Goal: Information Seeking & Learning: Understand process/instructions

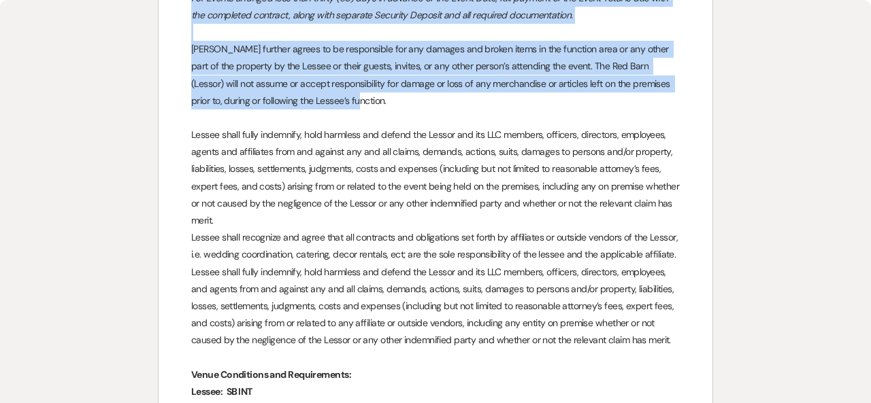
scroll to position [1336, 0]
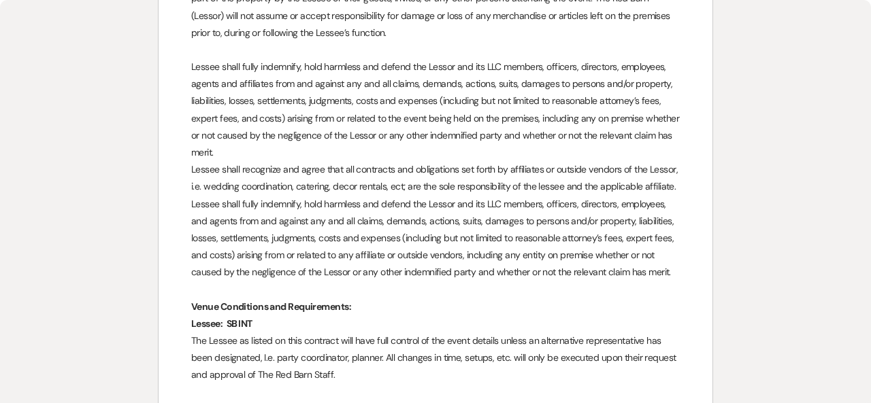
click at [515, 295] on p at bounding box center [435, 290] width 489 height 17
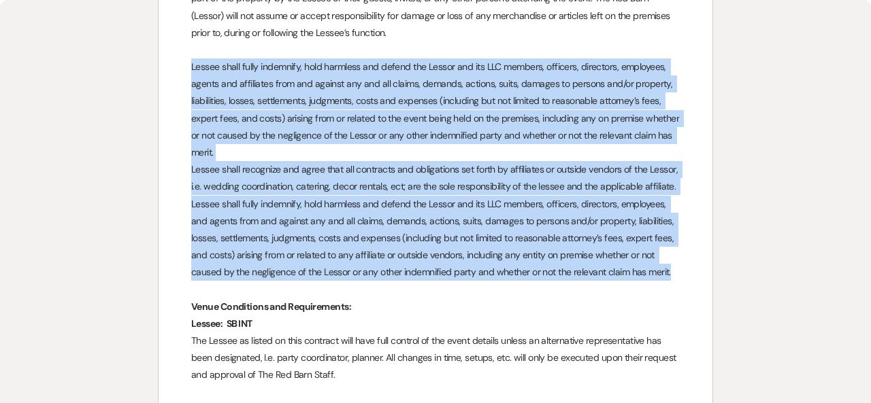
drag, startPoint x: 669, startPoint y: 274, endPoint x: 181, endPoint y: 67, distance: 530.2
copy div "Loremi dolor sitam consectet, adip elitsedd eiu tempor inc Utlabo etd mag ALI e…"
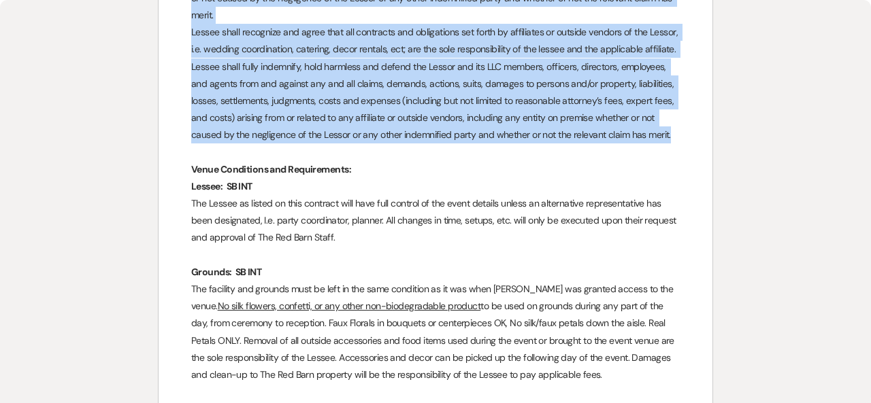
scroll to position [1472, 0]
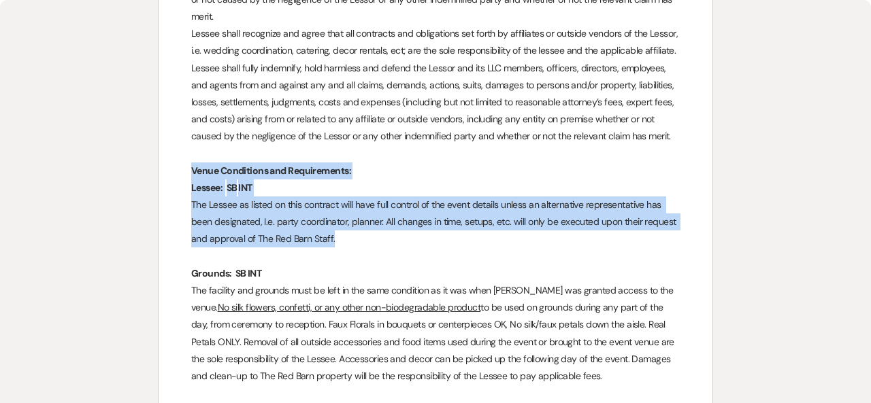
drag, startPoint x: 193, startPoint y: 167, endPoint x: 374, endPoint y: 237, distance: 193.8
copy div "Venue Conditions and Requirements: Lessee: ﻿ SB ﻿ INT The Lessee as listed on t…"
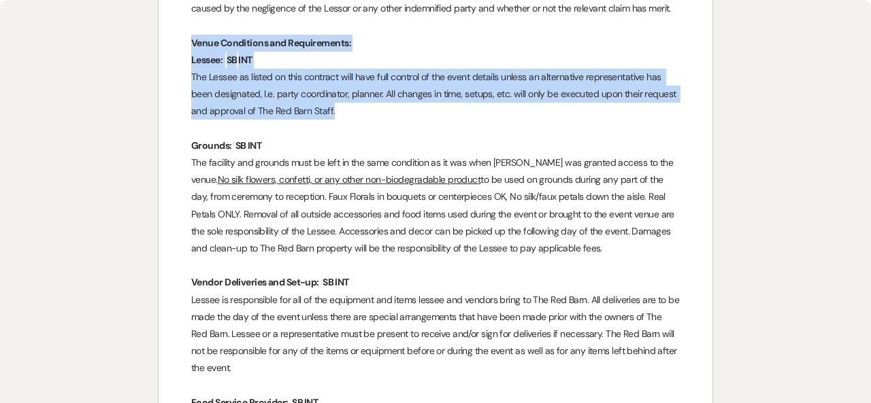
scroll to position [1608, 0]
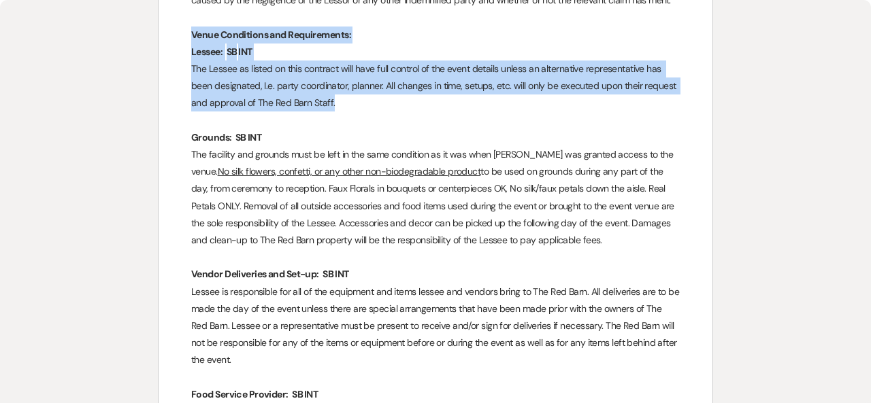
drag, startPoint x: 555, startPoint y: 245, endPoint x: 184, endPoint y: 132, distance: 387.6
copy div "Grounds: ﻿ SB ﻿ INT The facility and grounds must be left in the same condition…"
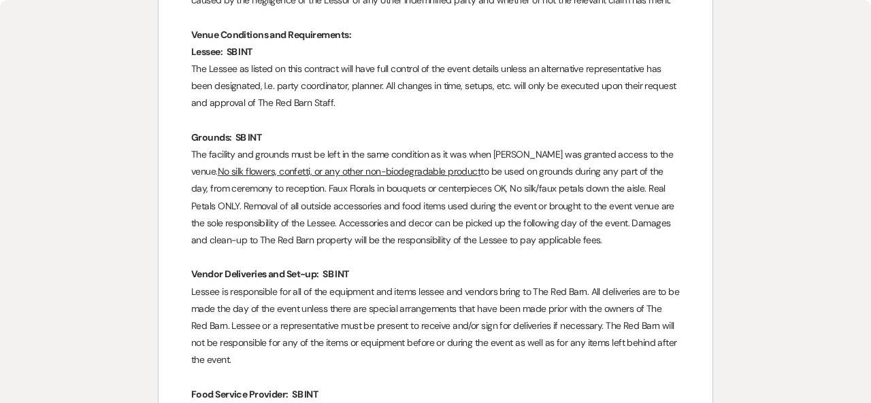
click at [455, 120] on p at bounding box center [435, 120] width 489 height 17
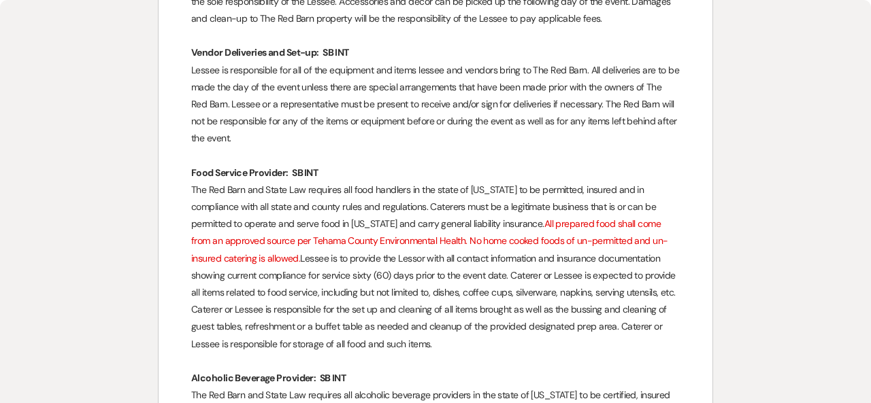
scroll to position [1881, 0]
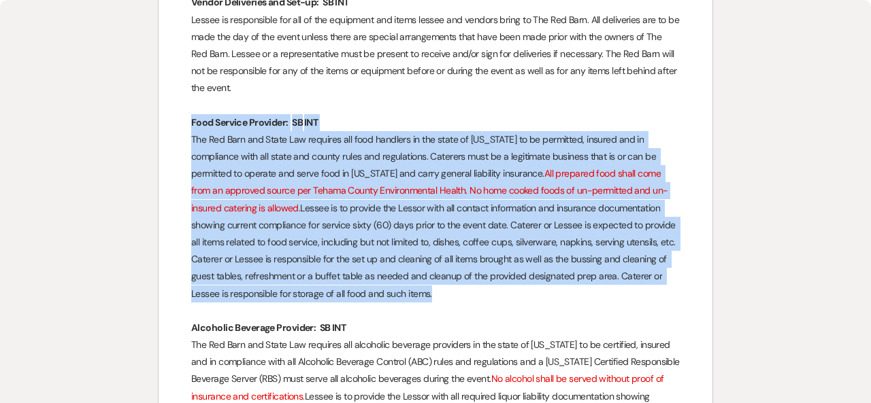
drag, startPoint x: 395, startPoint y: 297, endPoint x: 181, endPoint y: 120, distance: 277.4
copy div "Lore Ipsumdo Sitametc: ﻿ AD ﻿ ELI Sed Doe Temp inc Utlab Etd magnaali eni admi …"
click at [418, 298] on p "The Red Barn and State Law requires all food handlers in the state of [US_STATE…" at bounding box center [435, 216] width 489 height 171
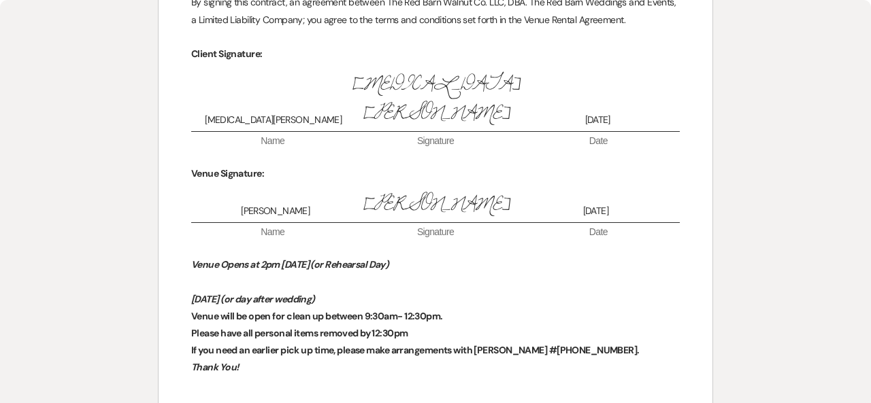
scroll to position [4625, 0]
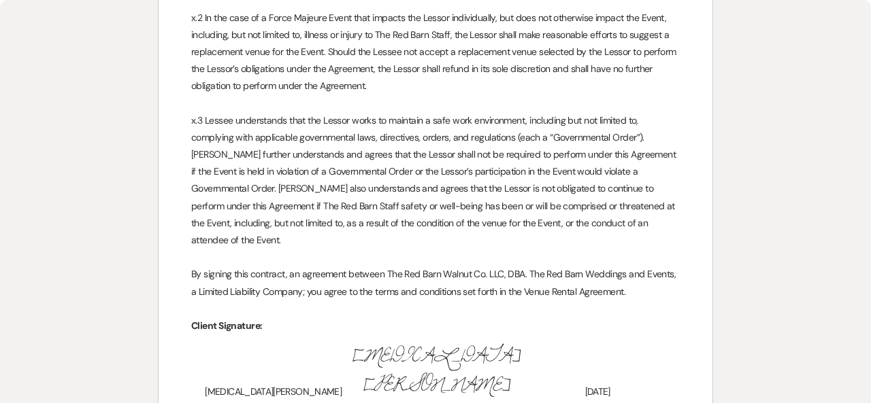
click at [625, 249] on p at bounding box center [435, 257] width 489 height 17
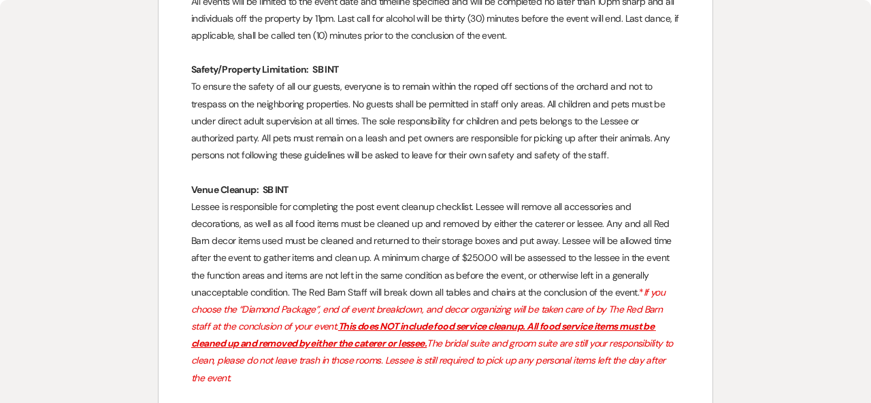
scroll to position [2515, 0]
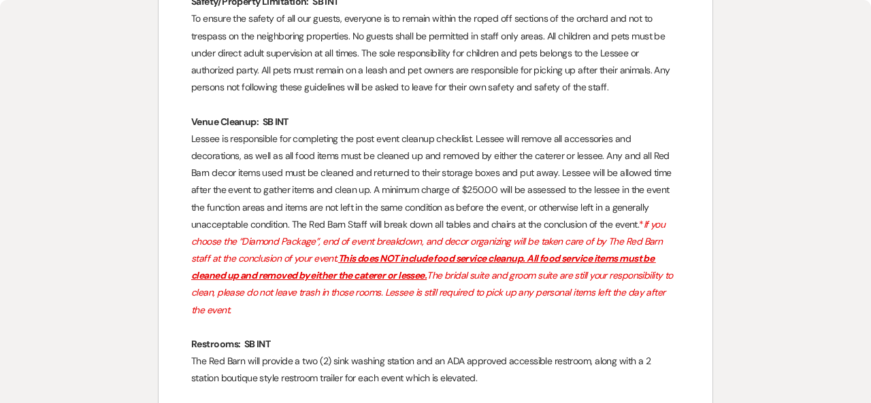
drag, startPoint x: 683, startPoint y: 295, endPoint x: 176, endPoint y: 129, distance: 533.8
click at [176, 129] on div "﻿ ﻿ The Red Barn Weddings & Events [STREET_ADDRESS] WEDDING CONTRACT Venue Rent…" at bounding box center [436, 230] width 554 height 5186
copy div "Lorem Ipsumdo: ﻿ SI ﻿ AME Consec ad elitseddoei tem incididunt utl etdo magna a…"
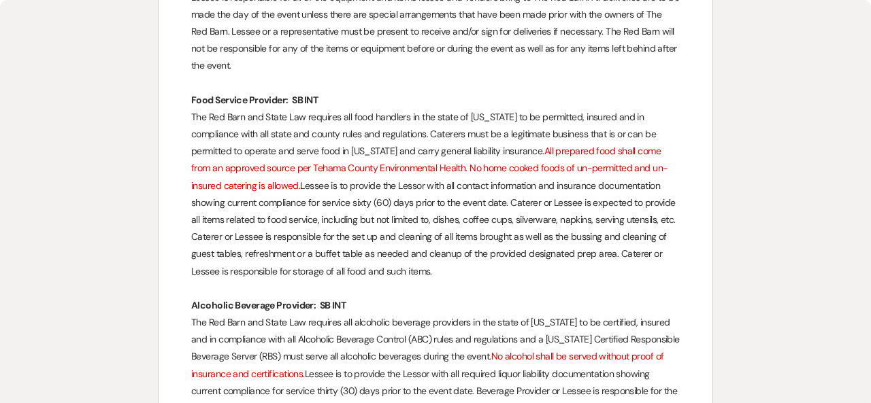
scroll to position [1971, 0]
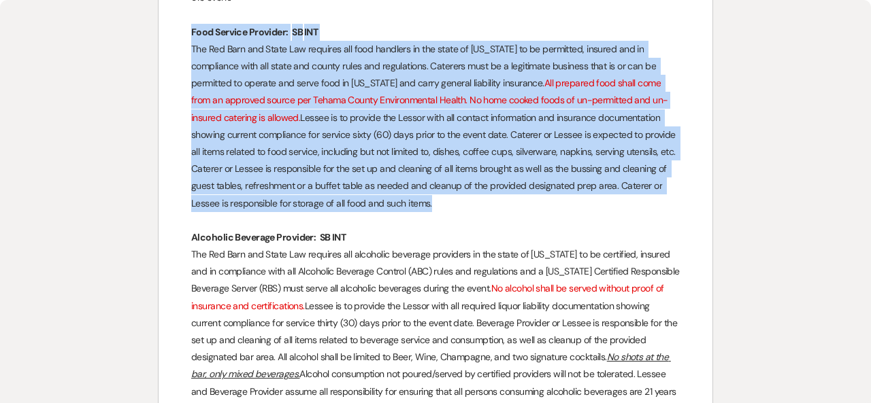
drag, startPoint x: 407, startPoint y: 208, endPoint x: 166, endPoint y: 24, distance: 302.5
copy div "Lore Ipsumdo Sitametc: ﻿ AD ﻿ ELI Sed Doe Temp inc Utlab Etd magnaali eni admi …"
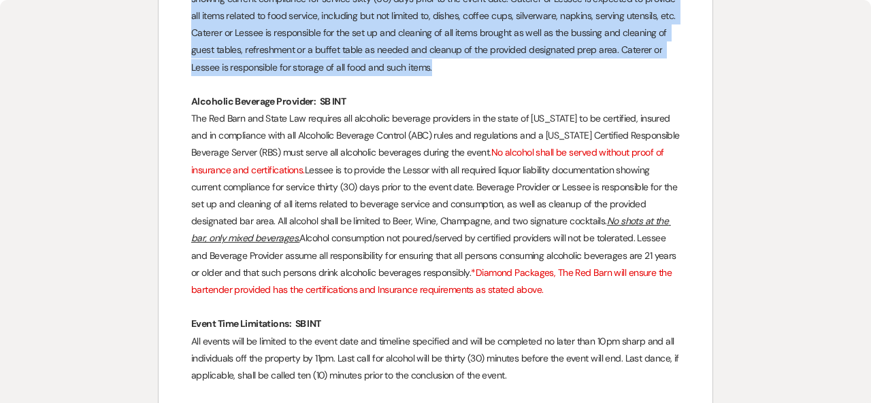
scroll to position [2175, 0]
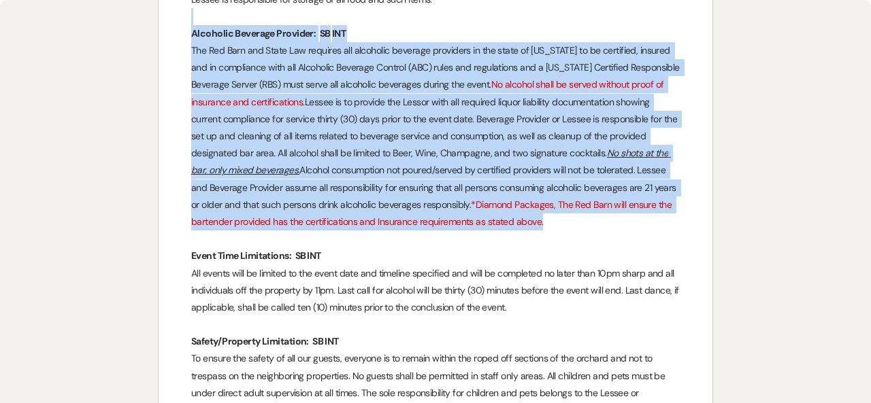
drag, startPoint x: 560, startPoint y: 223, endPoint x: 171, endPoint y: 21, distance: 437.9
copy div "Loremipsu Dolorsit Ametcons: ﻿ AD ﻿ ELI Sed Doe Temp inc Utlab Etd magnaali eni…"
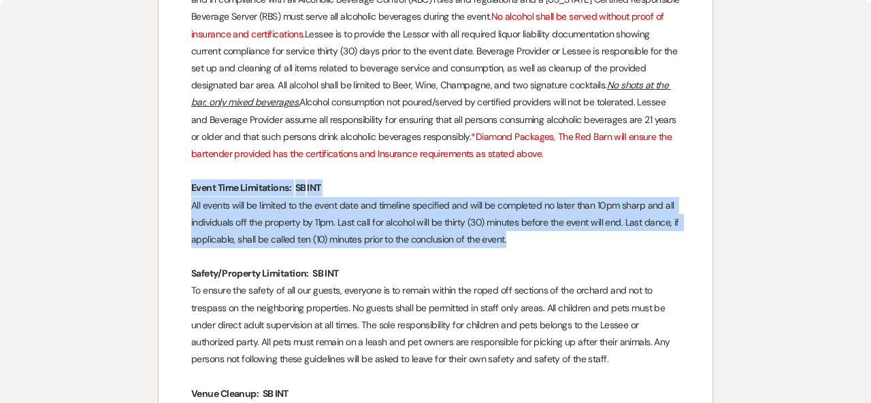
drag, startPoint x: 520, startPoint y: 241, endPoint x: 186, endPoint y: 184, distance: 338.9
copy div "Event Time Limitations: ﻿ SB ﻿ INT All events will be limited to the event date…"
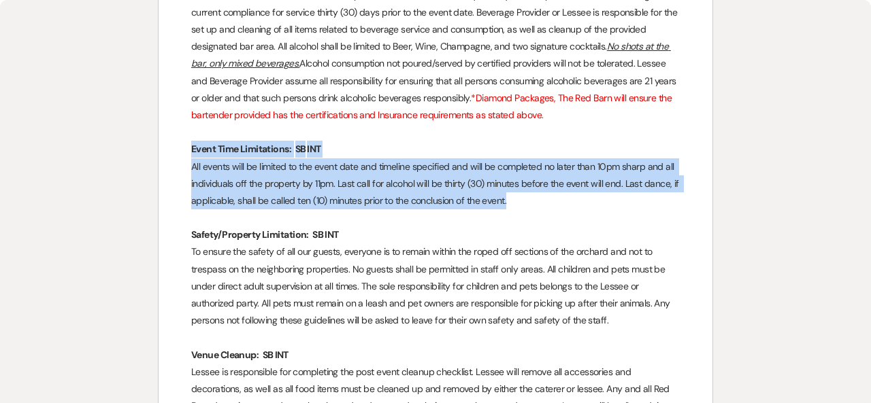
scroll to position [2311, 0]
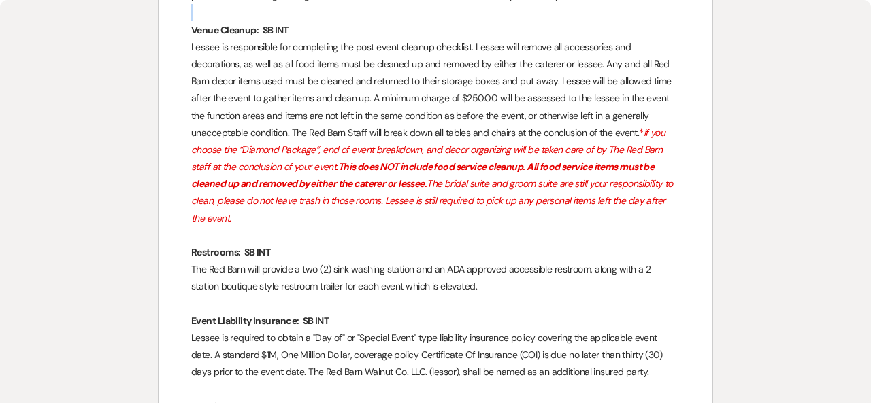
drag, startPoint x: 610, startPoint y: 287, endPoint x: 538, endPoint y: 7, distance: 288.6
click at [538, 7] on div "﻿ ﻿ The Red Barn Weddings & Events [STREET_ADDRESS] WEDDING CONTRACT Venue Rent…" at bounding box center [436, 138] width 554 height 5186
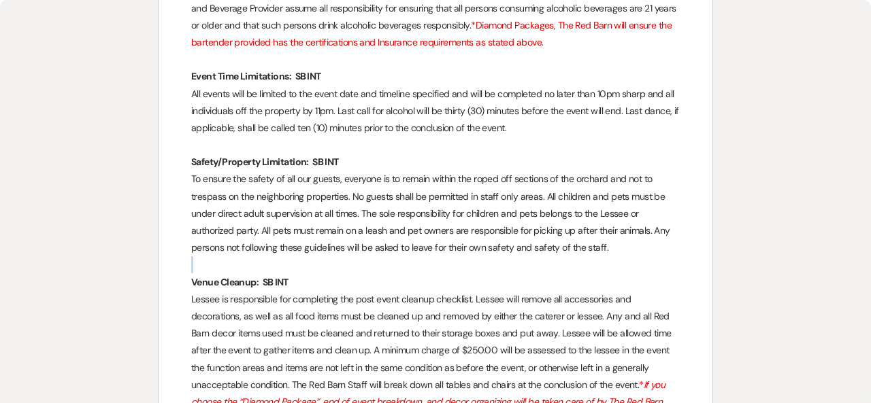
scroll to position [2334, 0]
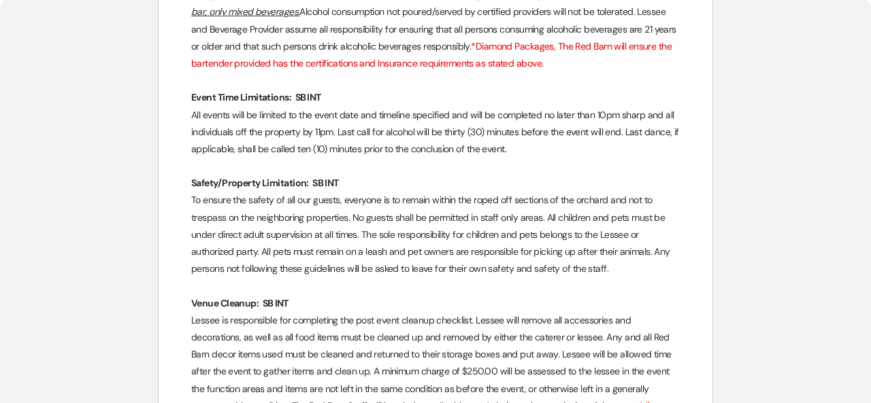
drag, startPoint x: 607, startPoint y: 269, endPoint x: 419, endPoint y: 278, distance: 188.0
click at [576, 242] on p "To ensure the safety of all our guests, everyone is to remain within the roped …" at bounding box center [435, 235] width 489 height 86
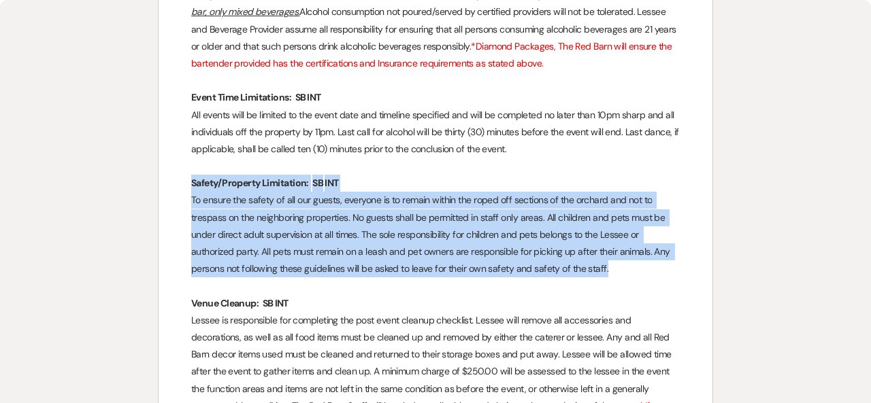
drag, startPoint x: 610, startPoint y: 271, endPoint x: 182, endPoint y: 181, distance: 437.4
copy div "Safety/Property Limitation: ﻿ SB ﻿ INT To ensure the safety of all our guests, …"
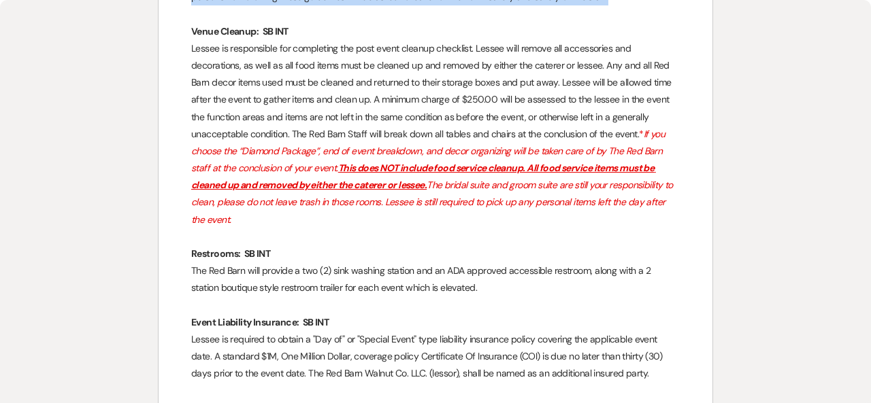
scroll to position [2674, 0]
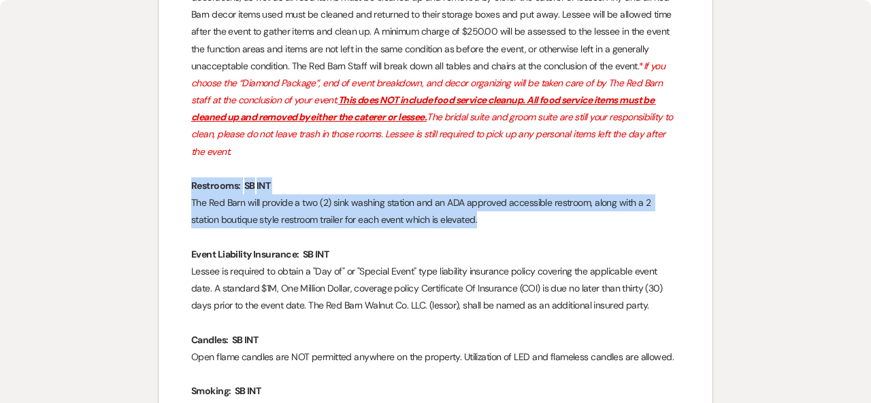
drag, startPoint x: 460, startPoint y: 203, endPoint x: 171, endPoint y: 165, distance: 291.1
click at [171, 165] on div "﻿ ﻿ The Red Barn Weddings & Events [STREET_ADDRESS] WEDDING CONTRACT Venue Rent…" at bounding box center [436, 72] width 554 height 5186
copy div "Restrooms: ﻿ SB ﻿ INT The Red Barn will provide a two (2) sink washing station …"
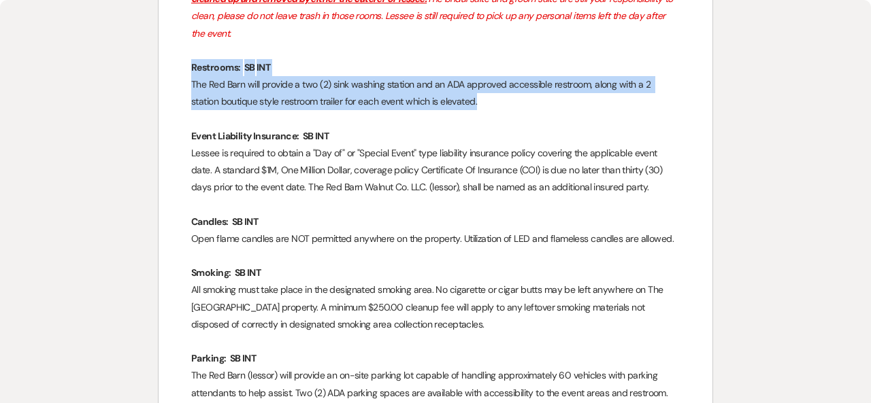
scroll to position [2810, 0]
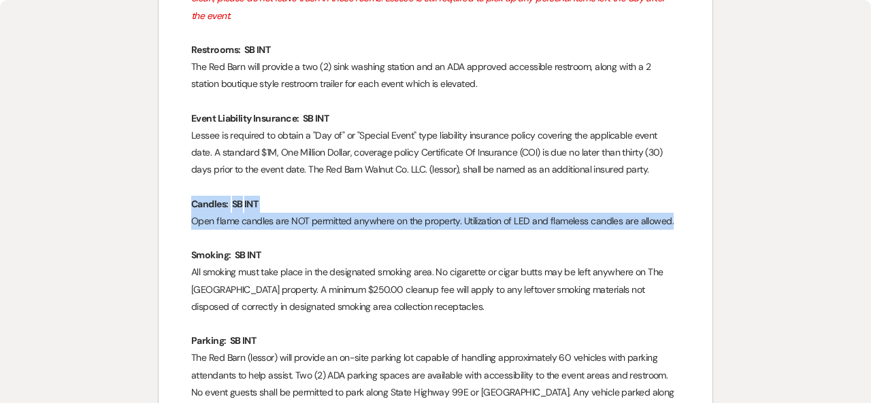
drag, startPoint x: 669, startPoint y: 205, endPoint x: 177, endPoint y: 184, distance: 492.3
click at [674, 213] on p "Open flame candles are NOT permitted anywhere on the property. Utilization of L…" at bounding box center [435, 221] width 489 height 17
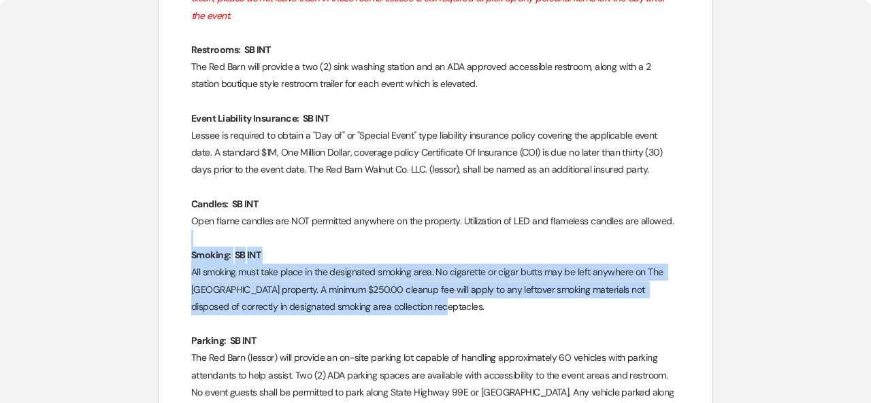
drag, startPoint x: 397, startPoint y: 289, endPoint x: 172, endPoint y: 229, distance: 233.0
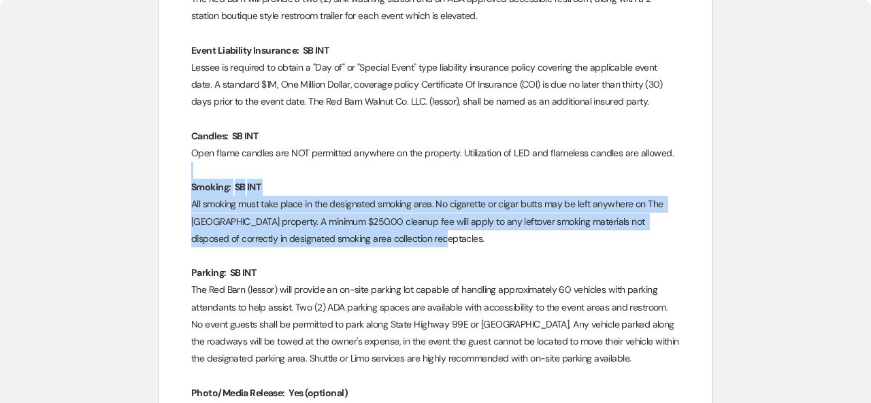
scroll to position [3014, 0]
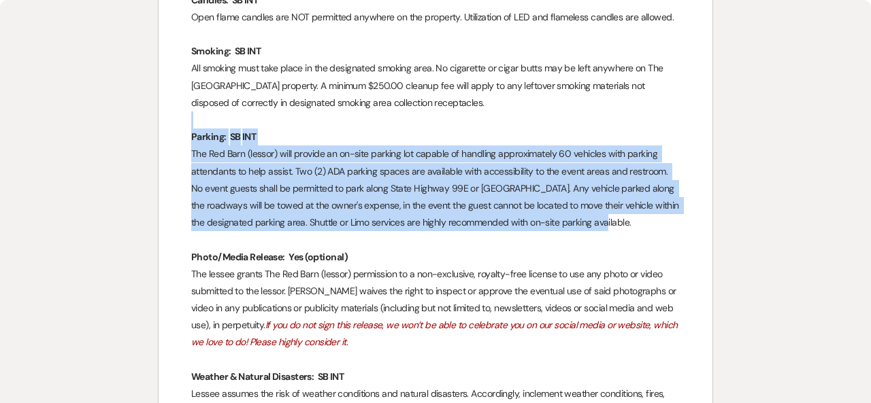
drag, startPoint x: 616, startPoint y: 206, endPoint x: 187, endPoint y: 111, distance: 439.8
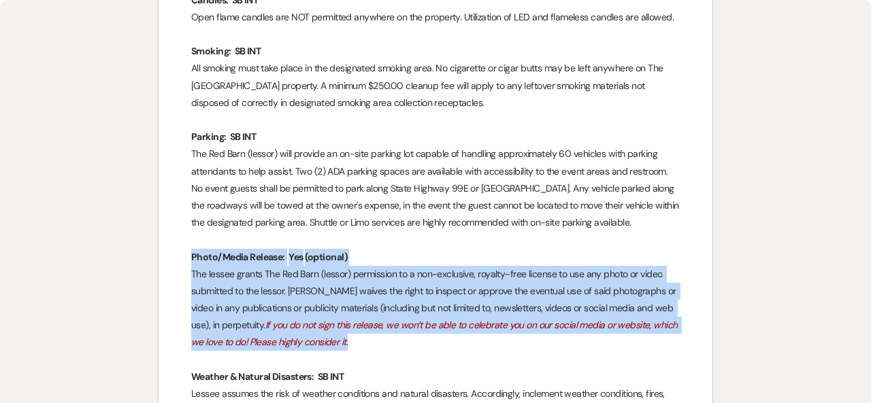
drag, startPoint x: 333, startPoint y: 327, endPoint x: 184, endPoint y: 240, distance: 172.6
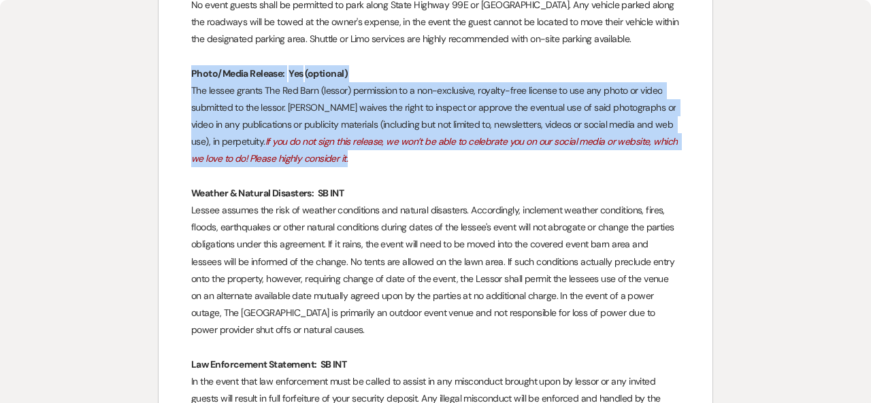
scroll to position [3218, 0]
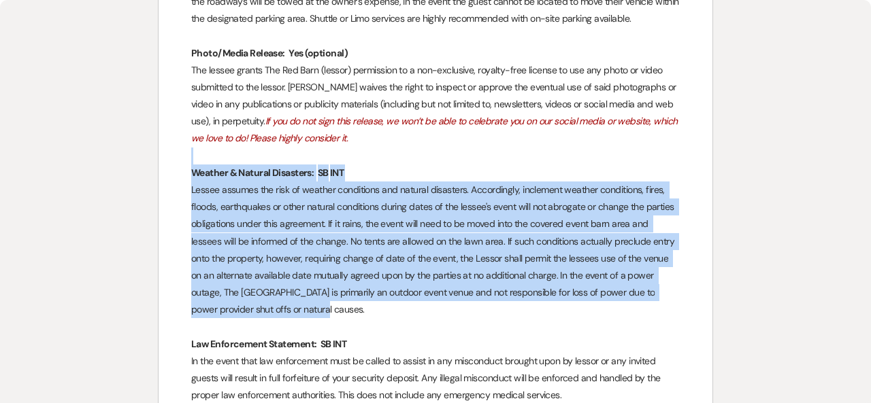
drag, startPoint x: 265, startPoint y: 293, endPoint x: 163, endPoint y: 146, distance: 178.5
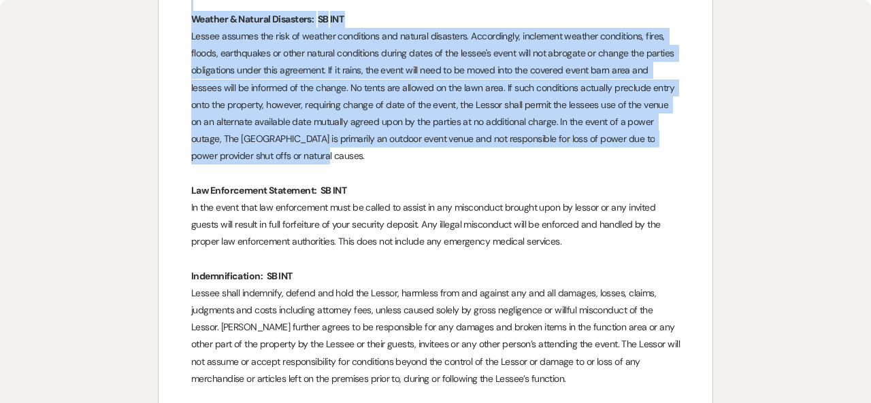
scroll to position [3354, 0]
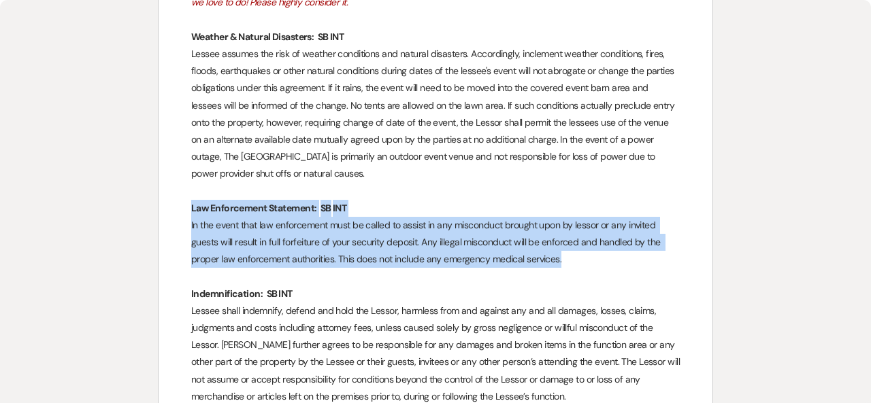
drag, startPoint x: 565, startPoint y: 244, endPoint x: 189, endPoint y: 192, distance: 379.1
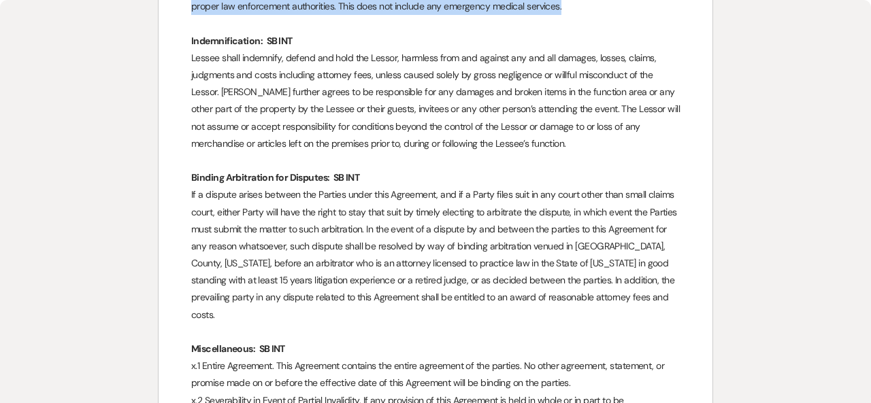
scroll to position [3626, 0]
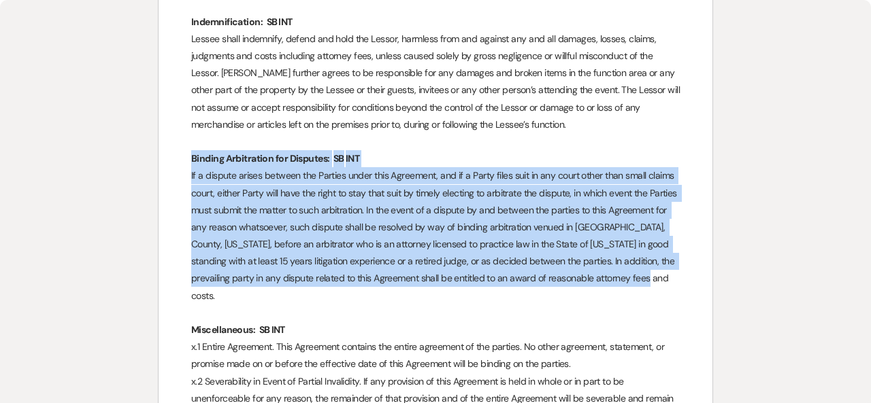
drag, startPoint x: 606, startPoint y: 262, endPoint x: 176, endPoint y: 135, distance: 447.8
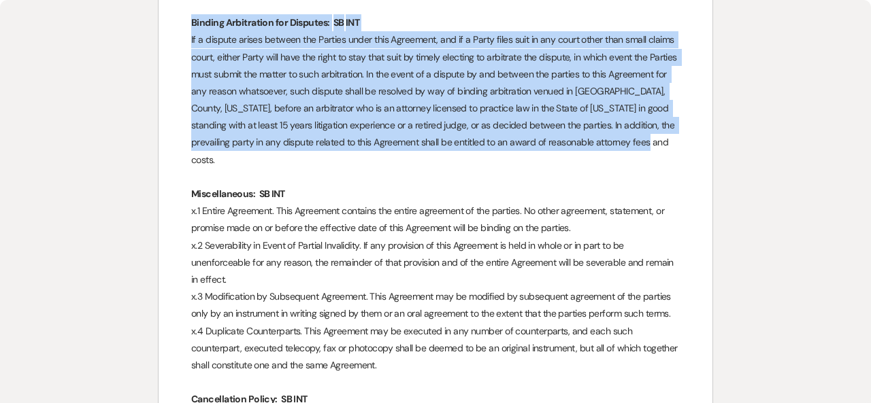
scroll to position [3831, 0]
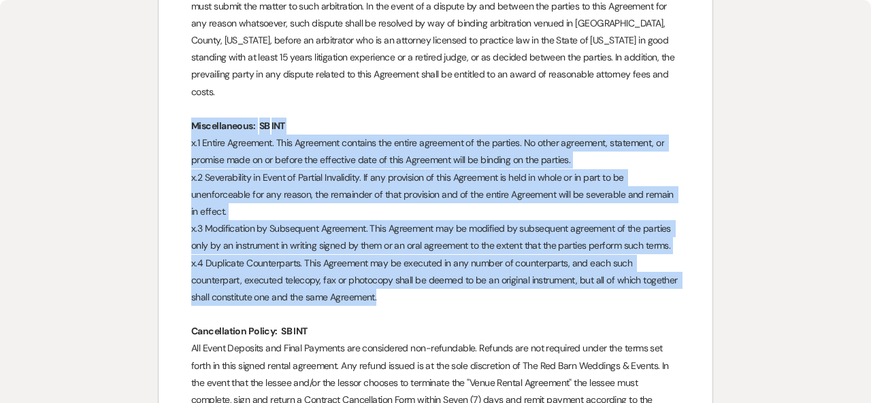
drag, startPoint x: 403, startPoint y: 264, endPoint x: 181, endPoint y: 93, distance: 279.9
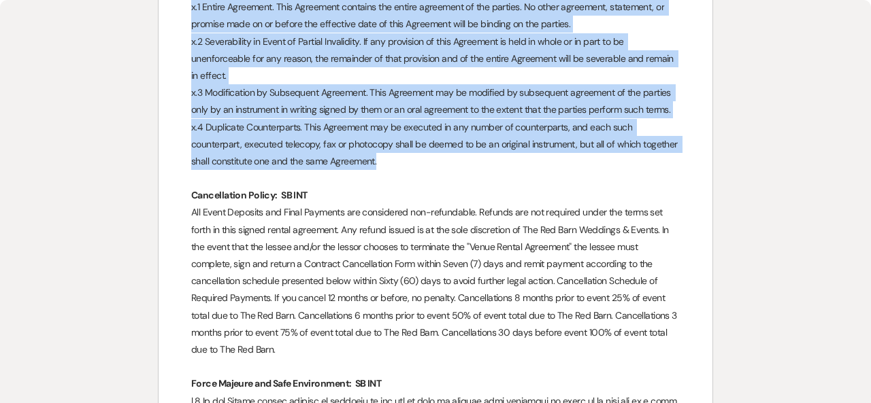
scroll to position [4035, 0]
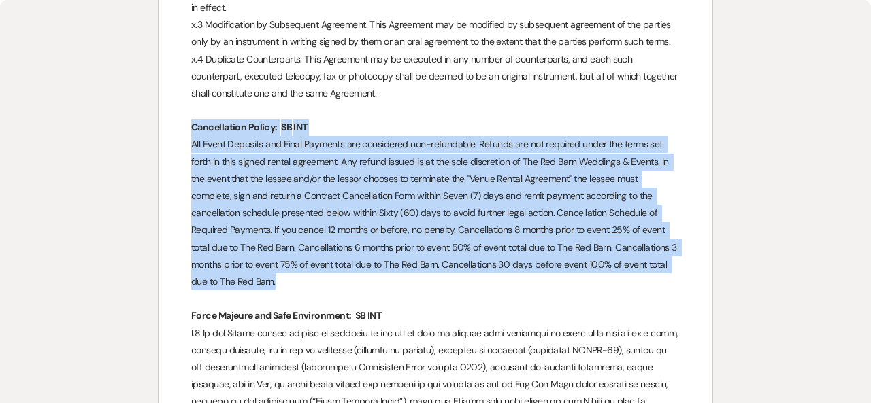
drag, startPoint x: 266, startPoint y: 248, endPoint x: 214, endPoint y: 100, distance: 157.3
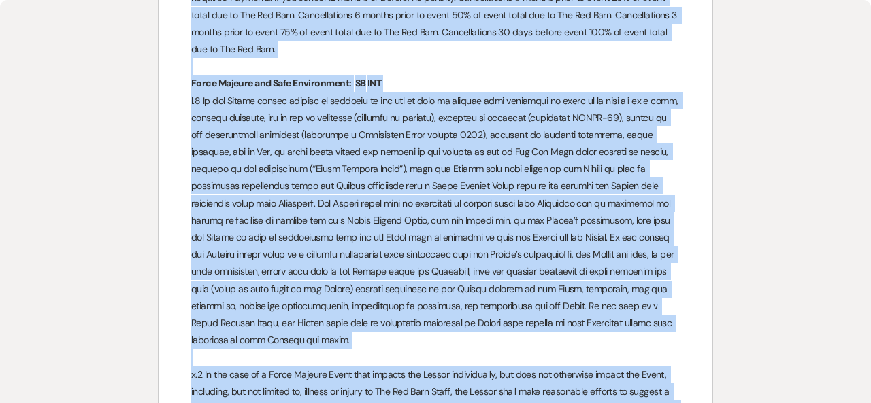
scroll to position [4239, 0]
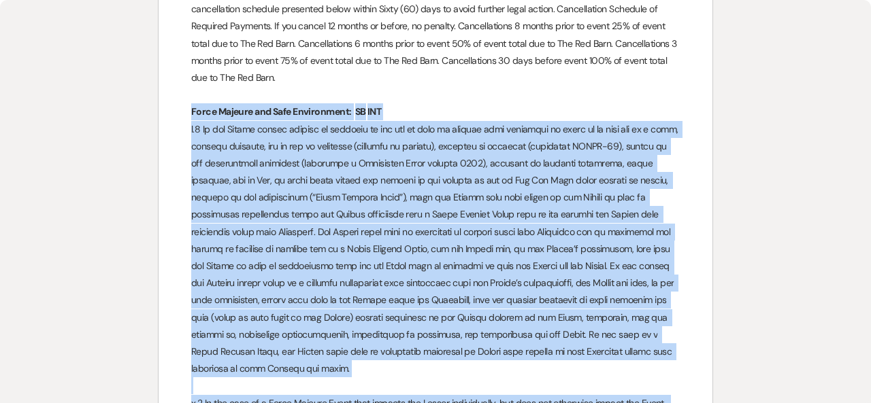
drag, startPoint x: 588, startPoint y: 191, endPoint x: 182, endPoint y: 77, distance: 421.3
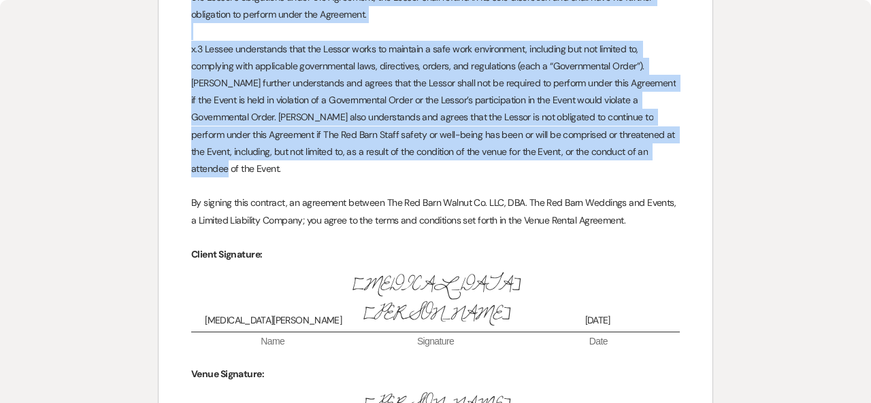
scroll to position [4715, 0]
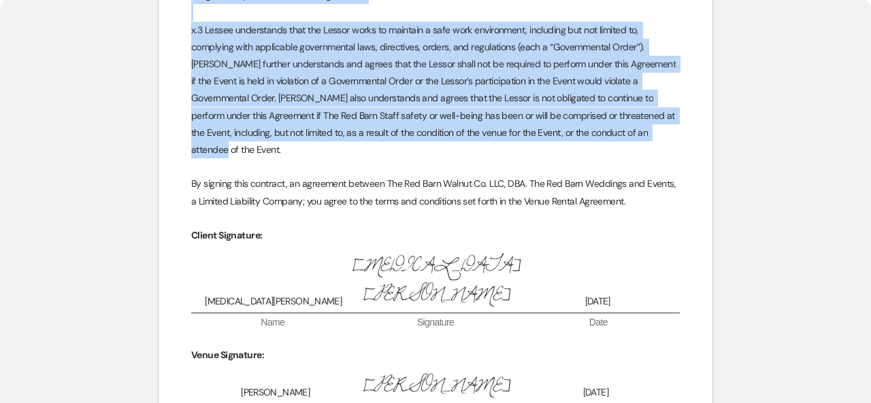
drag, startPoint x: 638, startPoint y: 150, endPoint x: 195, endPoint y: 140, distance: 443.7
click at [195, 176] on p "By signing this contract, an agreement between The Red Barn Walnut Co. LLC, DBA…" at bounding box center [435, 193] width 489 height 34
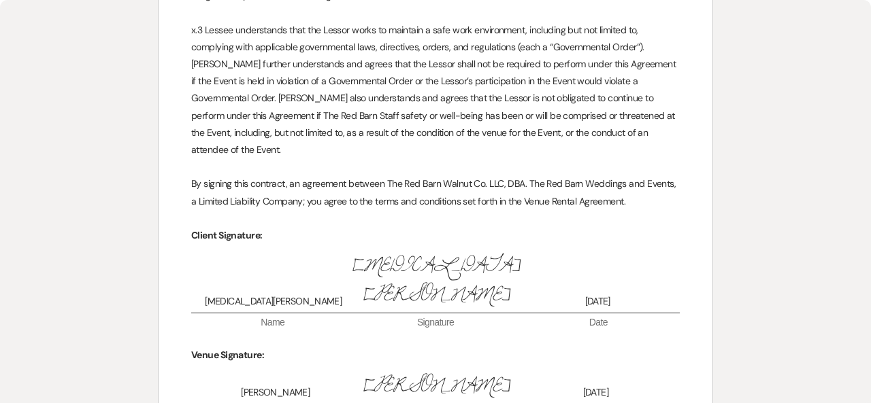
drag, startPoint x: 235, startPoint y: 120, endPoint x: 217, endPoint y: 135, distance: 24.1
click at [217, 176] on p "By signing this contract, an agreement between The Red Barn Walnut Co. LLC, DBA…" at bounding box center [435, 193] width 489 height 34
drag, startPoint x: 631, startPoint y: 154, endPoint x: 190, endPoint y: 127, distance: 441.7
